Goal: Task Accomplishment & Management: Manage account settings

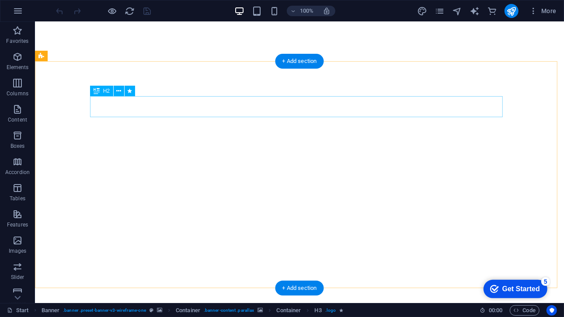
scroll to position [225, 0]
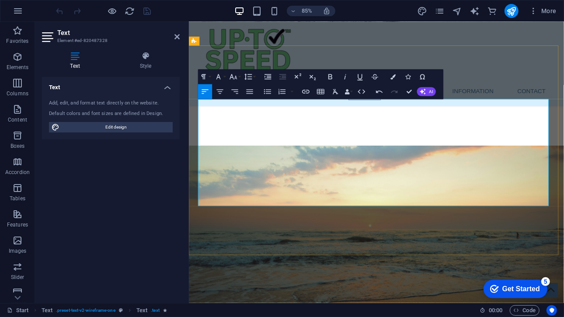
drag, startPoint x: 430, startPoint y: 194, endPoint x: 200, endPoint y: 196, distance: 230.2
drag, startPoint x: 427, startPoint y: 194, endPoint x: 364, endPoint y: 196, distance: 63.4
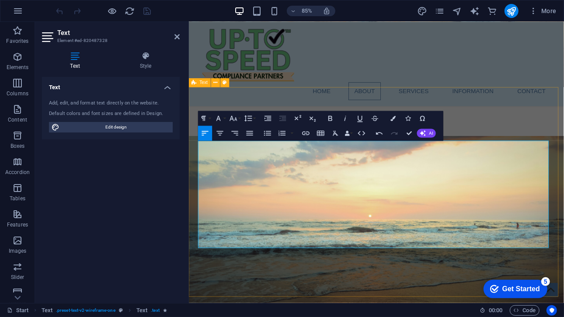
scroll to position [190, 0]
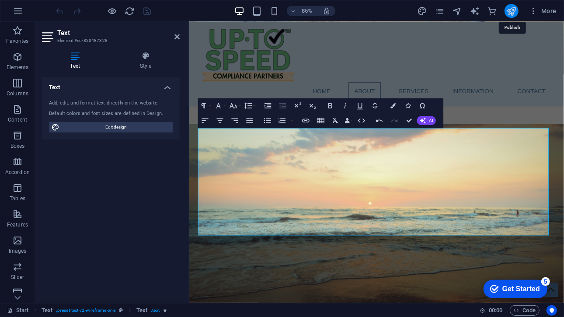
click at [434, 307] on icon "publish" at bounding box center [426, 315] width 16 height 16
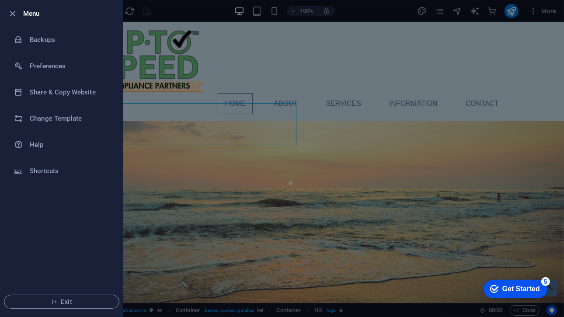
click at [178, 50] on div at bounding box center [282, 158] width 564 height 317
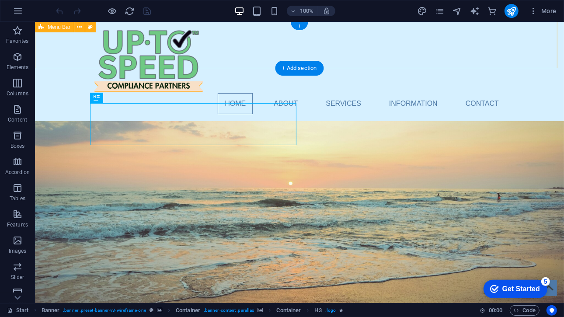
click at [65, 53] on div "Home About Services Information Contact" at bounding box center [299, 70] width 529 height 99
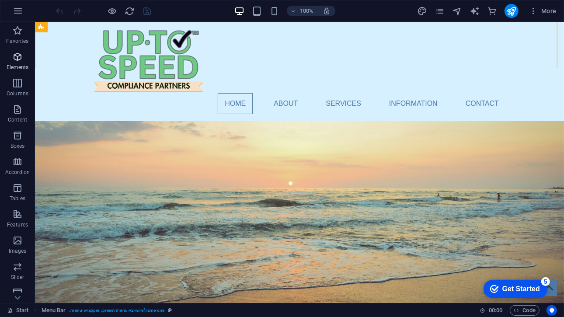
click at [16, 65] on p "Elements" at bounding box center [18, 67] width 22 height 7
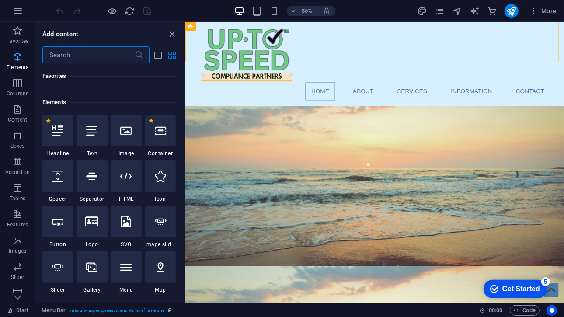
scroll to position [93, 0]
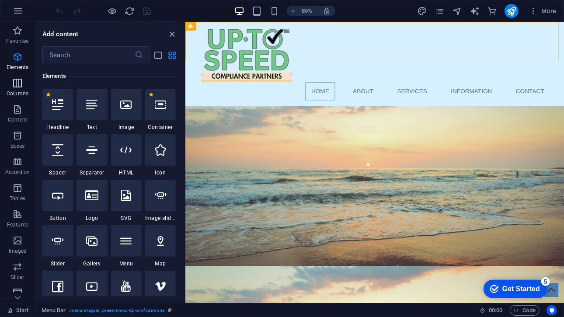
click at [17, 80] on icon "button" at bounding box center [17, 83] width 10 height 10
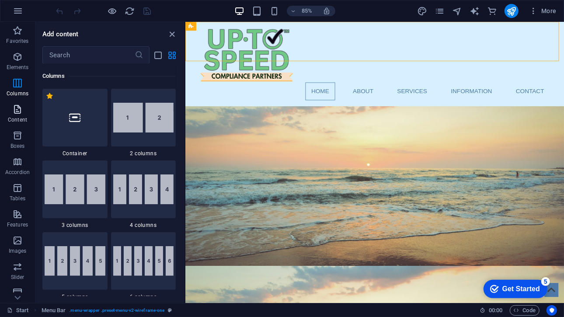
click at [17, 110] on icon "button" at bounding box center [17, 109] width 10 height 10
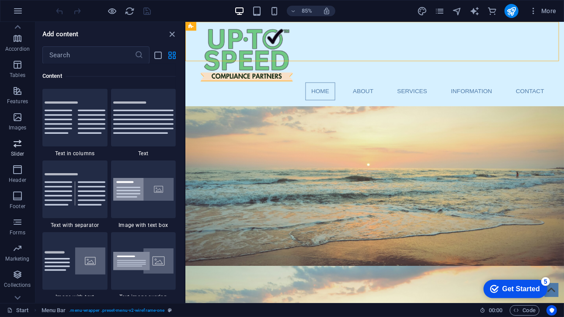
scroll to position [138, 0]
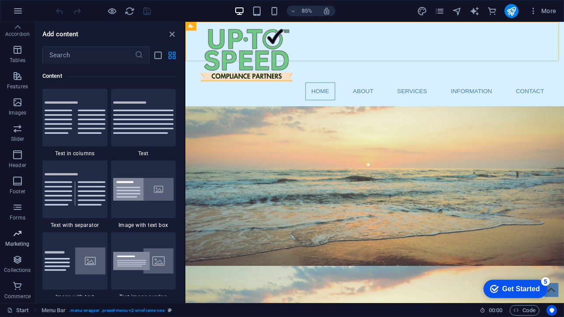
click at [17, 231] on icon "button" at bounding box center [17, 233] width 10 height 10
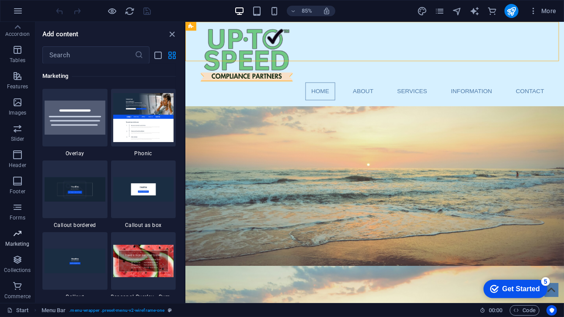
scroll to position [7116, 0]
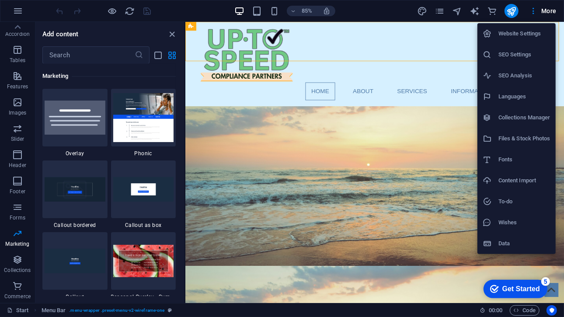
click at [527, 30] on h6 "Website Settings" at bounding box center [524, 33] width 52 height 10
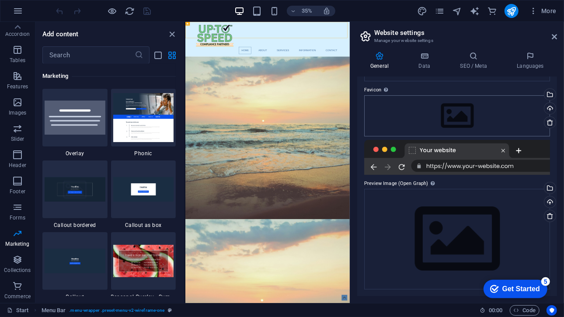
scroll to position [0, 0]
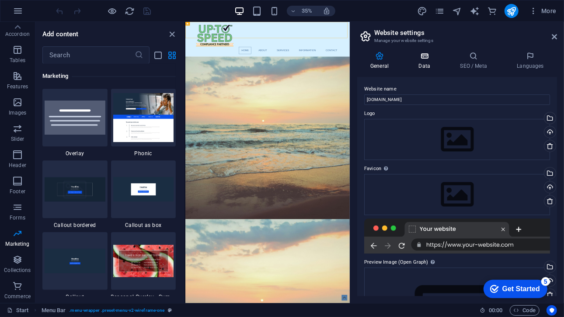
click at [433, 57] on icon at bounding box center [424, 56] width 38 height 9
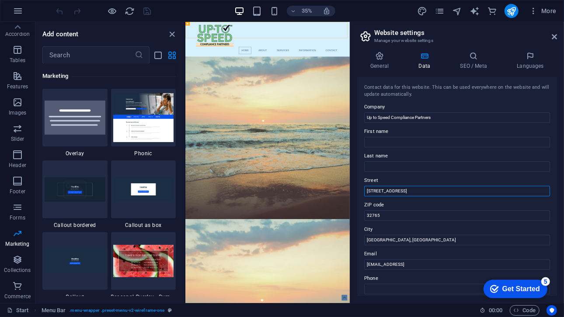
click at [399, 190] on input "353 N Central Ave" at bounding box center [457, 191] width 186 height 10
click at [399, 190] on input "[STREET_ADDRESS]" at bounding box center [457, 191] width 186 height 10
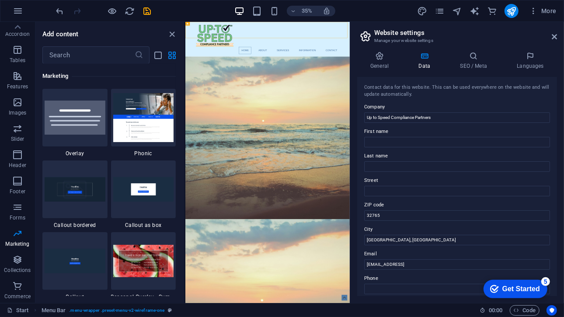
click at [398, 208] on label "ZIP code" at bounding box center [457, 205] width 186 height 10
click at [398, 210] on input "32765" at bounding box center [457, 215] width 186 height 10
click at [398, 212] on input "32765" at bounding box center [457, 215] width 186 height 10
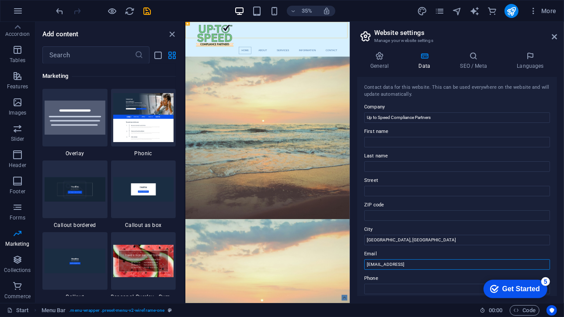
click at [413, 268] on input "[EMAIL_ADDRESS]" at bounding box center [457, 264] width 186 height 10
click at [436, 242] on input "[GEOGRAPHIC_DATA], [GEOGRAPHIC_DATA]" at bounding box center [457, 240] width 186 height 10
click at [474, 61] on h4 "SEO / Meta" at bounding box center [474, 61] width 57 height 18
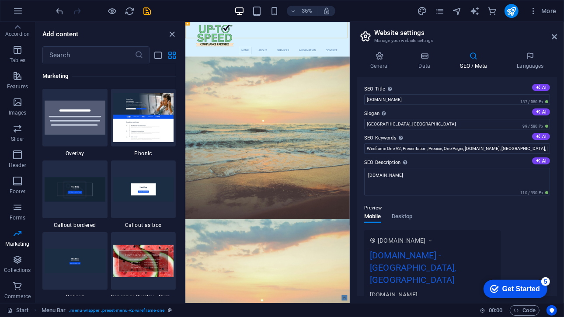
click at [434, 116] on label "Slogan The slogan of your website. AI" at bounding box center [457, 113] width 186 height 10
click at [434, 119] on input "Oviedo, FL" at bounding box center [457, 124] width 186 height 10
click at [432, 119] on input "Oviedo, FL" at bounding box center [457, 124] width 186 height 10
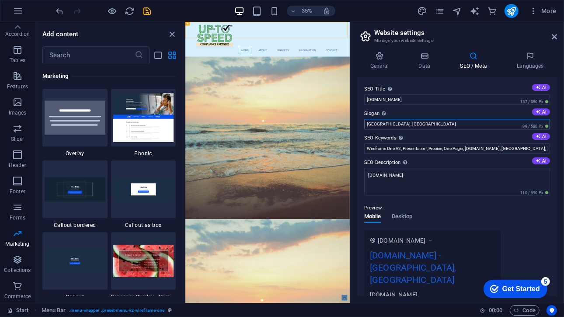
type input "U"
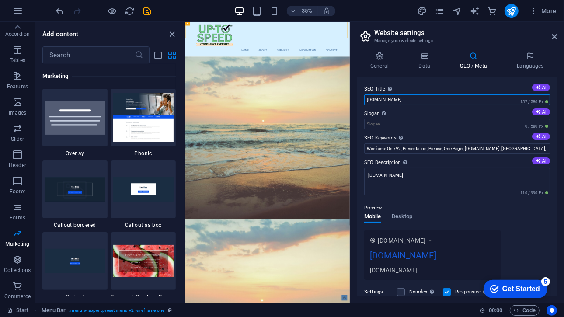
click at [367, 102] on input "[DOMAIN_NAME]" at bounding box center [457, 99] width 186 height 10
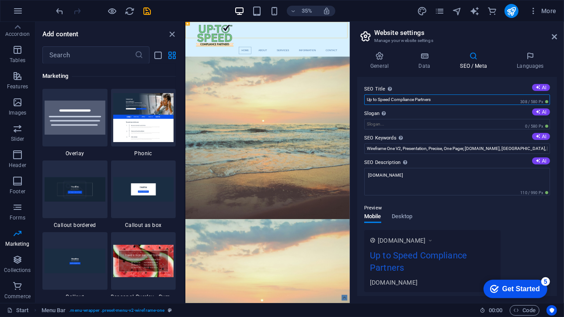
drag, startPoint x: 441, startPoint y: 99, endPoint x: 391, endPoint y: 100, distance: 50.3
click at [391, 100] on input "Up to Speed Compliance Partners" at bounding box center [457, 99] width 186 height 10
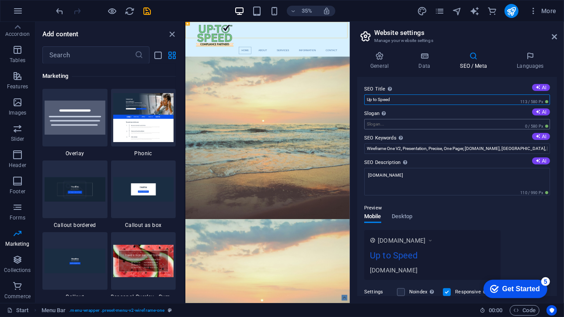
type input "Up to Speed"
click at [399, 123] on input "Slogan The slogan of your website. AI" at bounding box center [457, 124] width 186 height 10
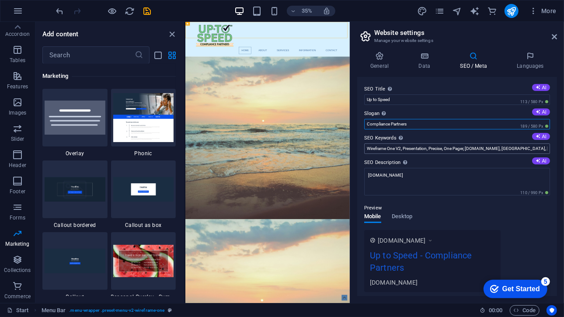
type input "Compliance Partners"
drag, startPoint x: 529, startPoint y: 150, endPoint x: 505, endPoint y: 149, distance: 25.0
drag, startPoint x: 505, startPoint y: 149, endPoint x: 525, endPoint y: 152, distance: 20.3
click at [525, 152] on input "Wireframe One V2, Presentation, Precise, One Pager, uptospeed.net.au, Oviedo, FL" at bounding box center [457, 148] width 186 height 10
drag, startPoint x: 526, startPoint y: 149, endPoint x: 505, endPoint y: 147, distance: 21.9
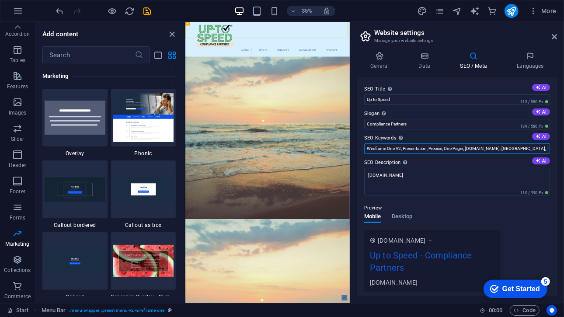
click at [505, 147] on input "Wireframe One V2, Presentation, Precise, One Pager, uptospeed.net.au, Oviedo, FL" at bounding box center [457, 148] width 186 height 10
type input "Wireframe One V2, Presentation, Precise, One Pager, [DOMAIN_NAME], [GEOGRAPHIC_…"
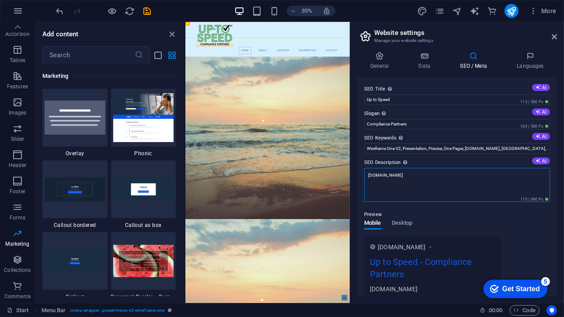
click at [448, 173] on textarea "[DOMAIN_NAME]" at bounding box center [457, 185] width 186 height 34
click at [408, 174] on textarea "[DOMAIN_NAME]" at bounding box center [457, 185] width 186 height 34
type textarea "Up to Speed"
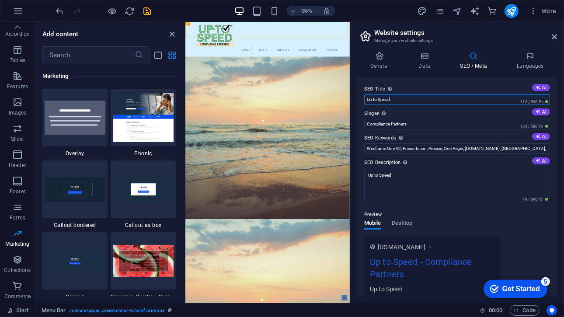
click at [406, 95] on input "Up to Speed" at bounding box center [457, 99] width 186 height 10
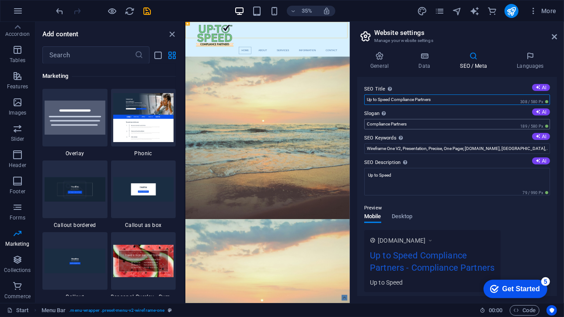
type input "Up to Speed Compliance Partners"
click at [408, 127] on input "Compliance Partners" at bounding box center [457, 124] width 186 height 10
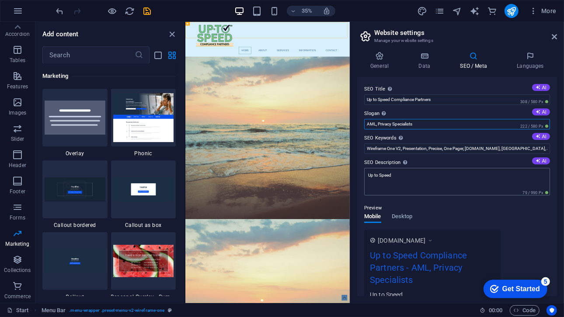
type input "AML, Privacy Specialists"
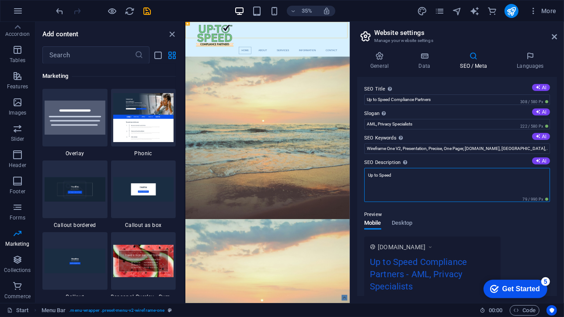
click at [487, 171] on textarea "Up to Speed" at bounding box center [457, 185] width 186 height 34
click at [467, 174] on textarea "Up to Speed Compliance Partners are your Australian AML & Privacy Compliance Sp…" at bounding box center [457, 185] width 186 height 34
click at [448, 185] on textarea "Up to Speed Compliance Partners are your Australian AML & Privacy Compliance Sp…" at bounding box center [457, 185] width 186 height 34
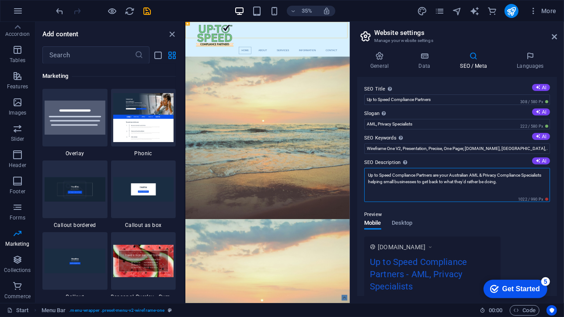
drag, startPoint x: 528, startPoint y: 184, endPoint x: 440, endPoint y: 180, distance: 87.9
click at [440, 180] on textarea "Up to Speed Compliance Partners are your Australian AML & Privacy Compliance Sp…" at bounding box center [457, 185] width 186 height 34
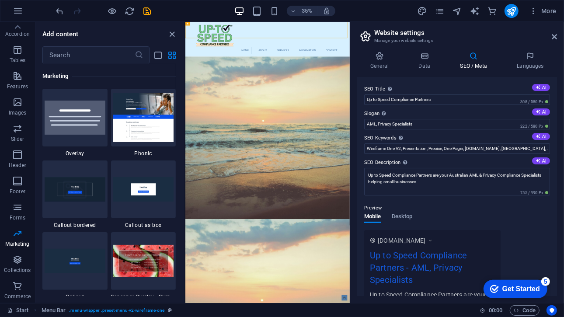
click at [461, 216] on div "Preview Mobile Desktop www.example.com Up to Speed Compliance Partners - AML, P…" at bounding box center [457, 259] width 186 height 126
click at [466, 182] on textarea "Up to Speed Compliance Partners are your Australian AML & Privacy Compliance Sp…" at bounding box center [457, 182] width 186 height 28
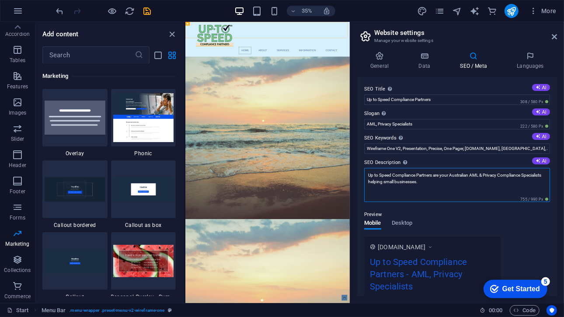
click at [466, 182] on textarea "Up to Speed Compliance Partners are your Australian AML & Privacy Compliance Sp…" at bounding box center [457, 185] width 186 height 34
click at [383, 190] on textarea "Up to Speed Compliance Partners are your Australian AML & Privacy Compliance Sp…" at bounding box center [457, 185] width 186 height 34
click at [396, 179] on textarea "Up to Speed Compliance Partners are your Australian AML & Privacy Compliance Sp…" at bounding box center [457, 185] width 186 height 34
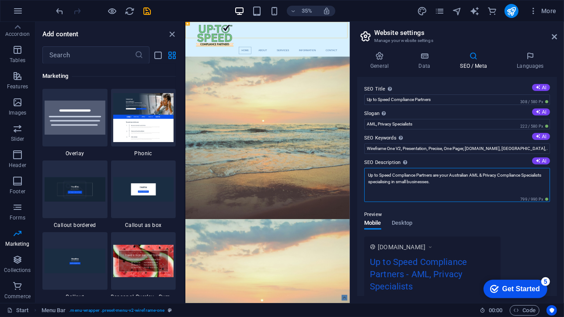
click at [396, 179] on textarea "Up to Speed Compliance Partners are your Australian AML & Privacy Compliance Sp…" at bounding box center [457, 185] width 186 height 34
type textarea "Up to Speed Compliance Partners are your Australian AML & Privacy Compliance Sp…"
click at [444, 187] on textarea "Up to Speed Compliance Partners are your Australian AML & Privacy Compliance Sp…" at bounding box center [457, 185] width 186 height 34
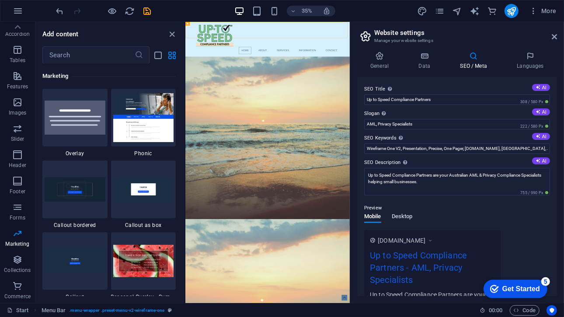
drag, startPoint x: 411, startPoint y: 218, endPoint x: 404, endPoint y: 213, distance: 9.0
click at [404, 213] on div "Preview Mobile Desktop www.example.com Up to Speed Compliance Partners - AML, P…" at bounding box center [457, 259] width 186 height 126
click at [404, 213] on span "Desktop" at bounding box center [401, 217] width 21 height 12
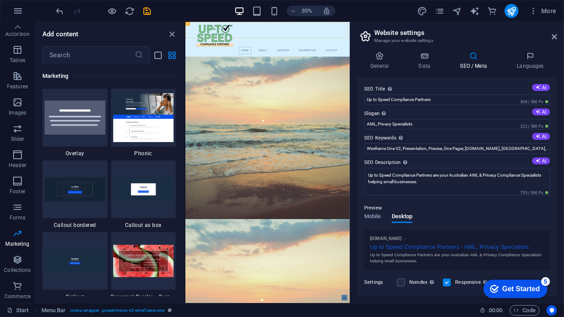
click at [441, 210] on div "Preview" at bounding box center [457, 208] width 186 height 10
click at [525, 57] on icon at bounding box center [529, 56] width 53 height 9
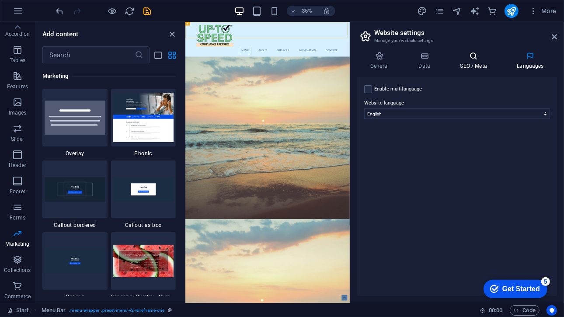
click at [478, 66] on h4 "SEO / Meta" at bounding box center [474, 61] width 57 height 18
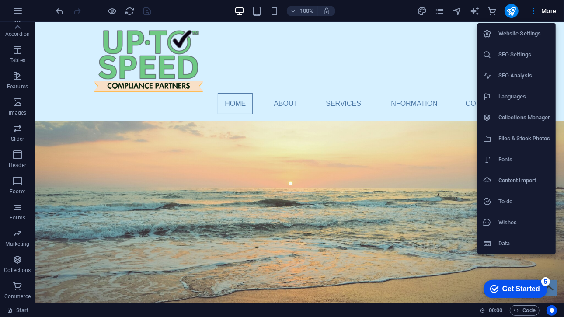
click at [533, 32] on h6 "Website Settings" at bounding box center [524, 33] width 52 height 10
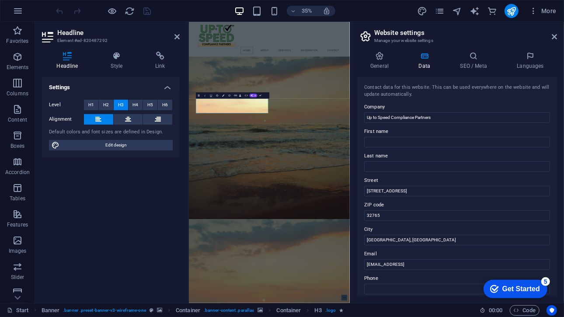
click at [377, 136] on label "First name" at bounding box center [457, 131] width 186 height 10
click at [377, 137] on input "First name" at bounding box center [457, 142] width 186 height 10
click at [378, 138] on input "First name" at bounding box center [457, 142] width 186 height 10
type input "Ashley"
click at [383, 171] on input "Last name" at bounding box center [457, 166] width 186 height 10
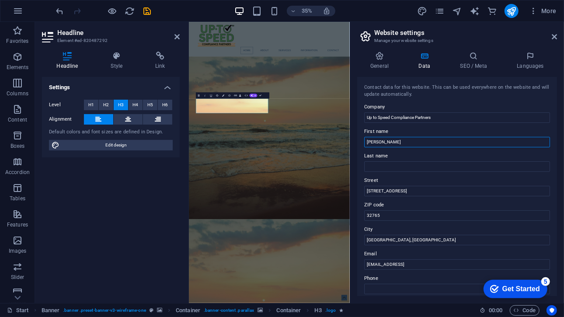
click at [392, 145] on input "Ashley" at bounding box center [457, 142] width 186 height 10
click at [434, 208] on label "ZIP code" at bounding box center [457, 205] width 186 height 10
click at [434, 210] on input "32765" at bounding box center [457, 215] width 186 height 10
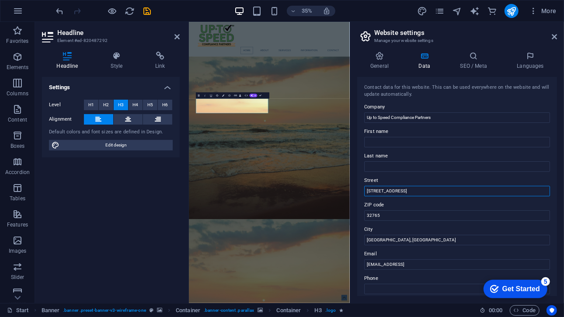
click at [429, 196] on input "[STREET_ADDRESS]" at bounding box center [457, 191] width 186 height 10
click at [415, 209] on label "ZIP code" at bounding box center [457, 205] width 186 height 10
click at [415, 210] on input "32765" at bounding box center [457, 215] width 186 height 10
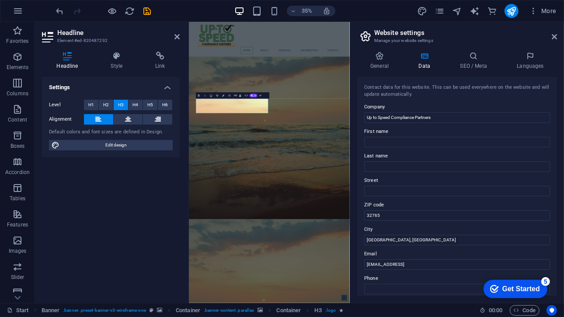
click at [415, 209] on label "ZIP code" at bounding box center [457, 205] width 186 height 10
click at [415, 210] on input "32765" at bounding box center [457, 215] width 186 height 10
click at [415, 209] on label "ZIP code" at bounding box center [457, 205] width 186 height 10
click at [415, 210] on input "32765" at bounding box center [457, 215] width 186 height 10
click at [414, 210] on input "32765" at bounding box center [457, 215] width 186 height 10
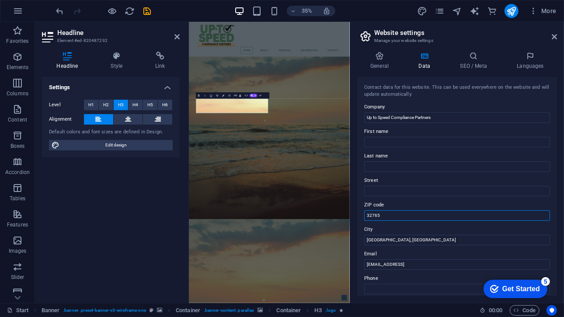
click at [414, 210] on input "32765" at bounding box center [457, 215] width 186 height 10
type input "3000"
click at [404, 192] on input "Street" at bounding box center [457, 191] width 186 height 10
click at [395, 168] on input "Last name" at bounding box center [457, 166] width 186 height 10
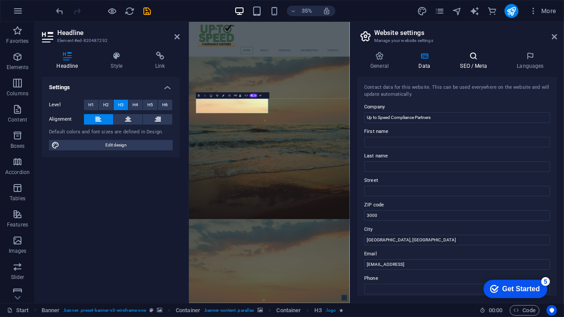
click at [471, 62] on h4 "SEO / Meta" at bounding box center [474, 61] width 57 height 18
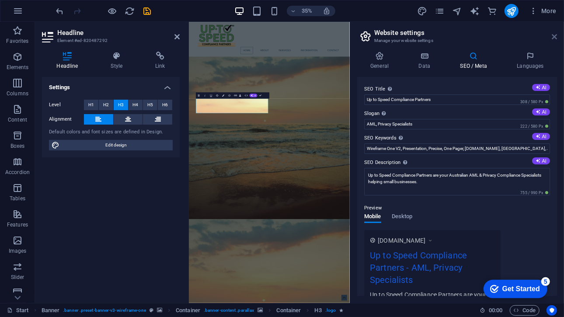
click at [551, 39] on icon at bounding box center [553, 36] width 5 height 7
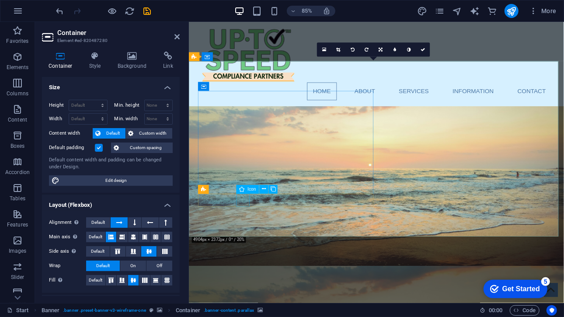
click at [262, 189] on icon at bounding box center [264, 189] width 4 height 8
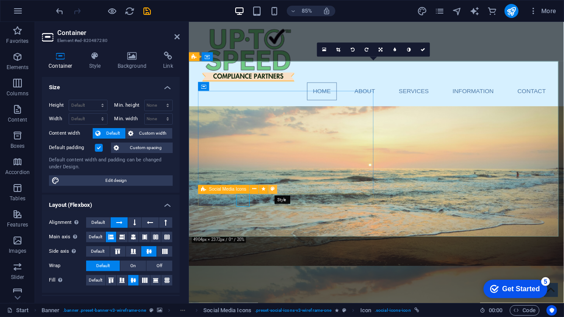
click at [273, 190] on icon at bounding box center [273, 189] width 4 height 8
select select "rem"
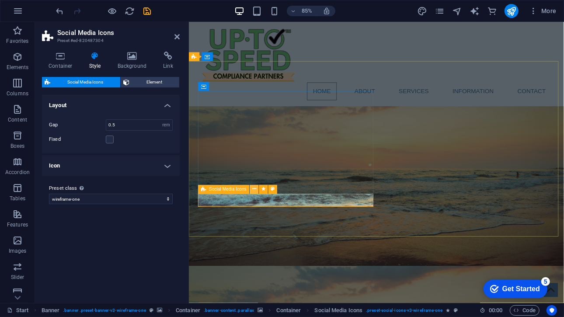
click at [256, 191] on icon at bounding box center [254, 189] width 4 height 8
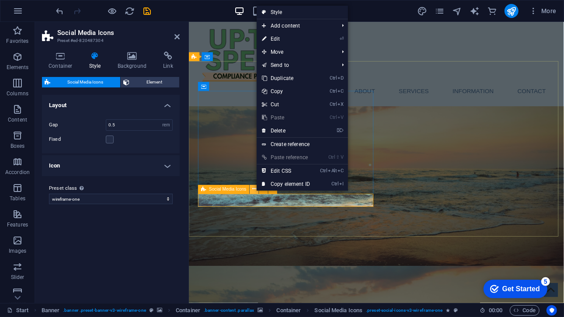
click at [256, 191] on icon at bounding box center [254, 189] width 4 height 8
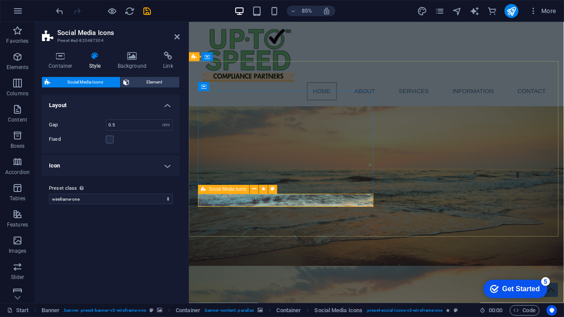
click at [204, 192] on icon at bounding box center [203, 189] width 5 height 9
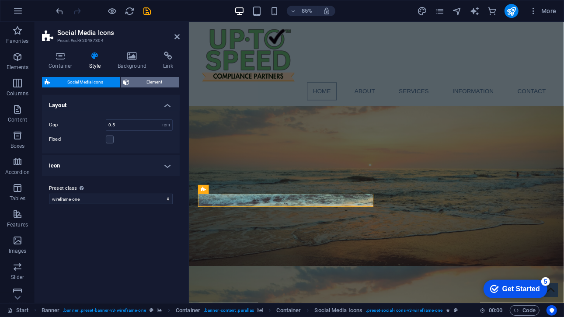
click at [137, 85] on span "Element" at bounding box center [154, 82] width 45 height 10
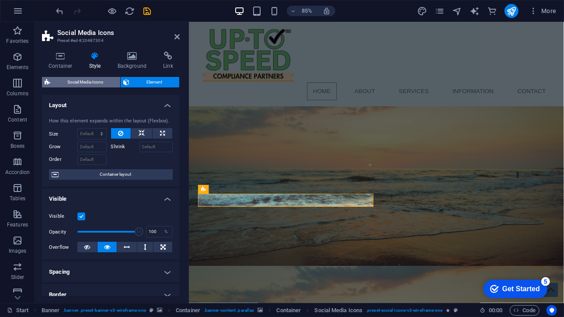
click at [113, 83] on span "Social Media Icons" at bounding box center [85, 82] width 65 height 10
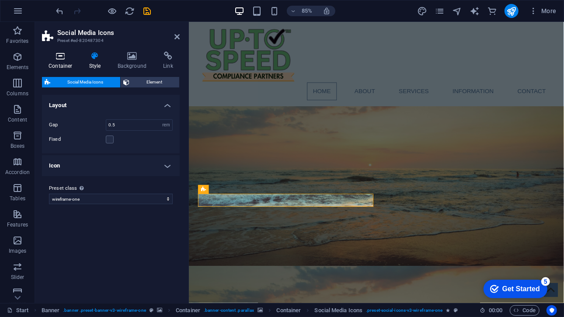
click at [66, 65] on h4 "Container" at bounding box center [62, 61] width 41 height 18
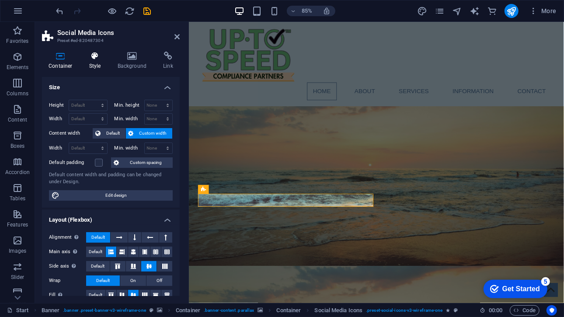
click at [97, 62] on h4 "Style" at bounding box center [97, 61] width 28 height 18
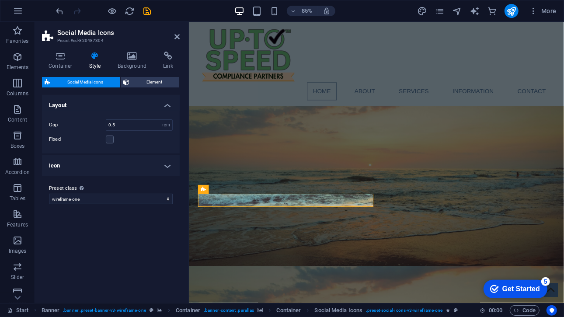
click at [157, 169] on h4 "Icon" at bounding box center [111, 165] width 138 height 21
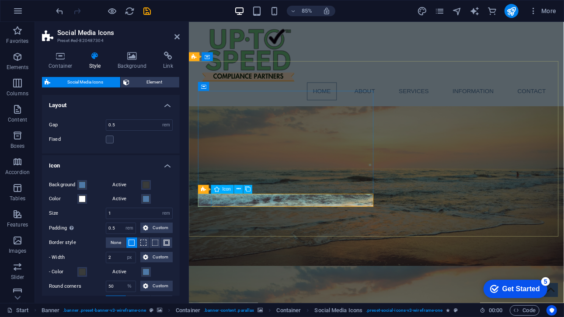
select select "xMidYMid"
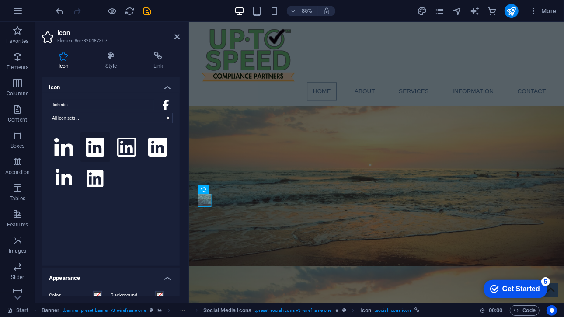
type input "linkedin"
click at [98, 145] on icon at bounding box center [95, 147] width 19 height 19
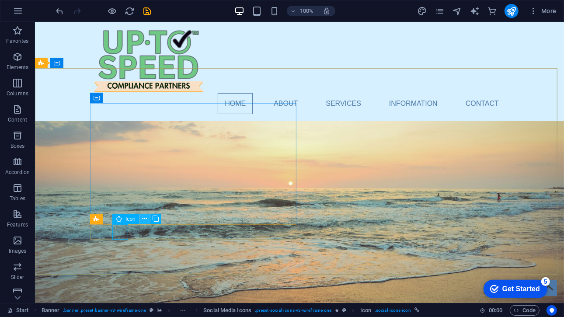
click at [146, 221] on icon at bounding box center [144, 218] width 5 height 9
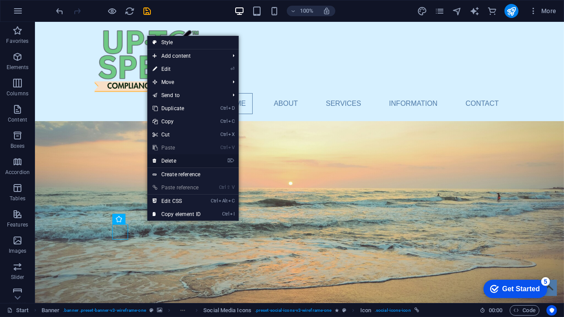
click at [168, 159] on link "⌦ Delete" at bounding box center [176, 160] width 59 height 13
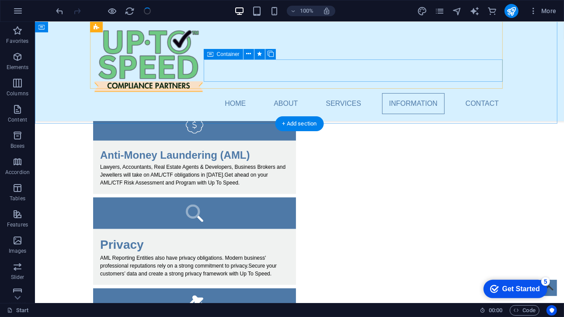
scroll to position [912, 0]
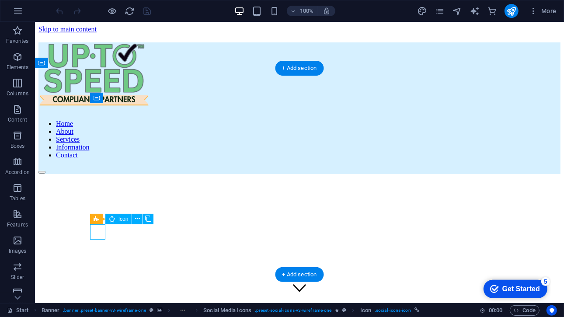
select select "xMidYMid"
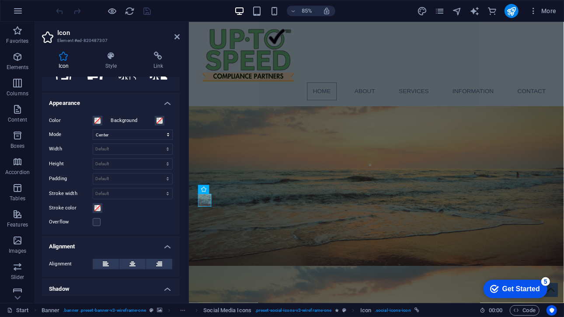
scroll to position [238, 0]
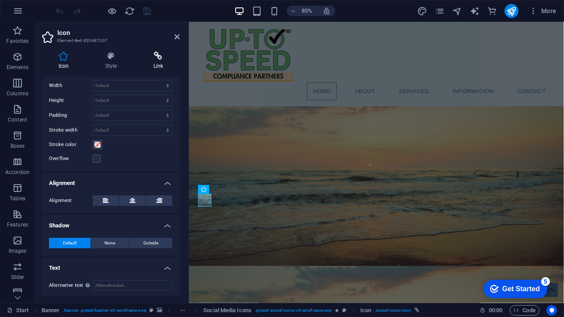
click at [154, 59] on icon at bounding box center [158, 56] width 43 height 9
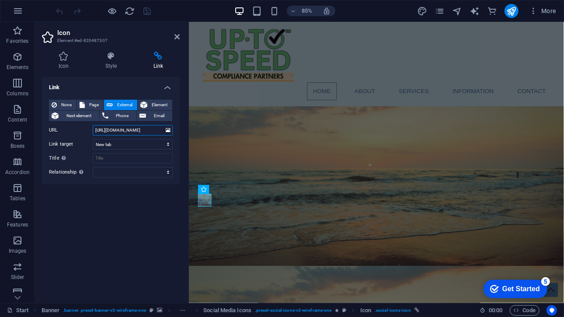
click at [139, 129] on input "https://www.facebook.com/" at bounding box center [133, 130] width 80 height 10
type input "https://www.linkedin.com/"
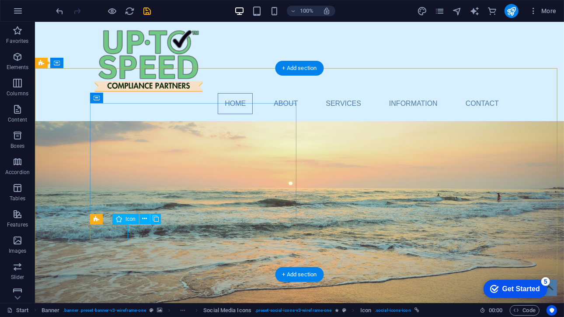
select select "xMidYMid"
select select "px"
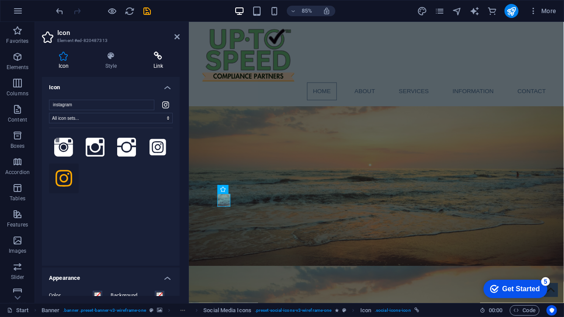
click at [149, 59] on icon at bounding box center [158, 56] width 43 height 9
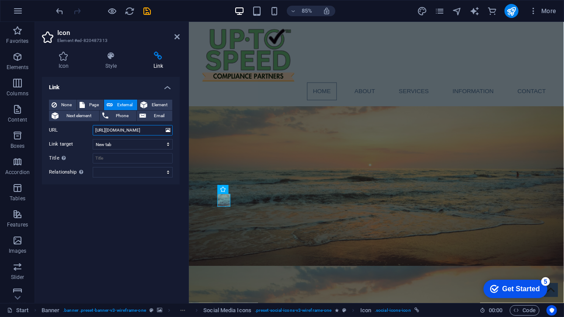
click at [131, 128] on input "https://www.facebook.com/" at bounding box center [133, 130] width 80 height 10
click at [138, 131] on input "https://www.facebook.com/" at bounding box center [133, 130] width 80 height 10
type input "https://www.instagram.com/"
click at [147, 10] on icon "save" at bounding box center [147, 11] width 10 height 10
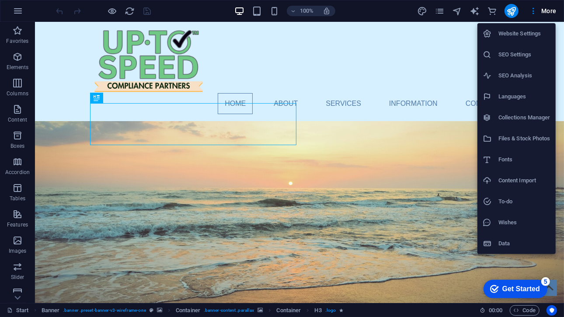
click at [521, 36] on h6 "Website Settings" at bounding box center [524, 33] width 52 height 10
